Goal: Information Seeking & Learning: Understand process/instructions

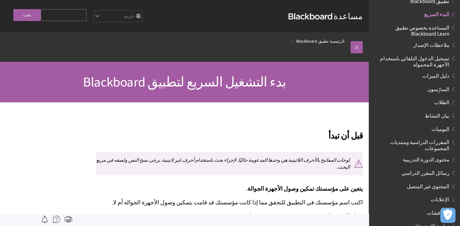
click at [202, 123] on h2 "قبل أن تبدأ" at bounding box center [229, 132] width 267 height 20
click at [353, 47] on link at bounding box center [357, 47] width 12 height 12
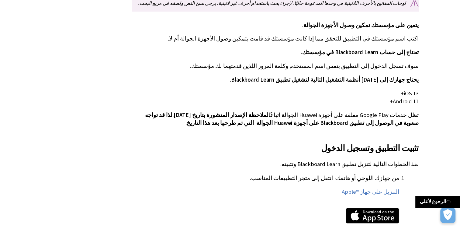
scroll to position [158, 0]
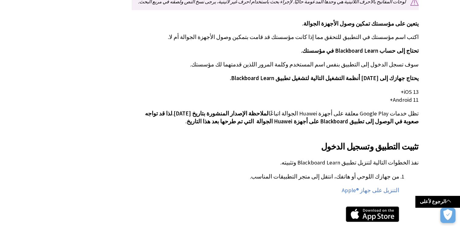
click at [352, 106] on div "قبل أن تبدأ لوحات المفاتيح بالأحرف اللاتينية هي وحدها المدعومة حاليًا. لإجراء ب…" at bounding box center [275, 44] width 287 height 162
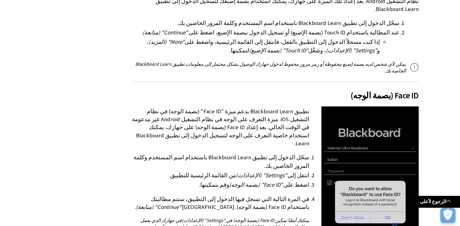
scroll to position [767, 0]
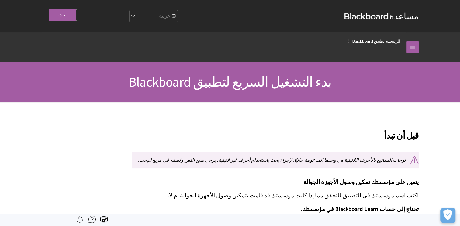
scroll to position [50, 0]
click at [237, 124] on h2 "قبل أن تبدأ" at bounding box center [275, 132] width 287 height 20
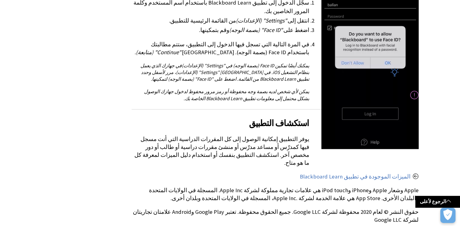
scroll to position [913, 0]
